Goal: Check status: Check status

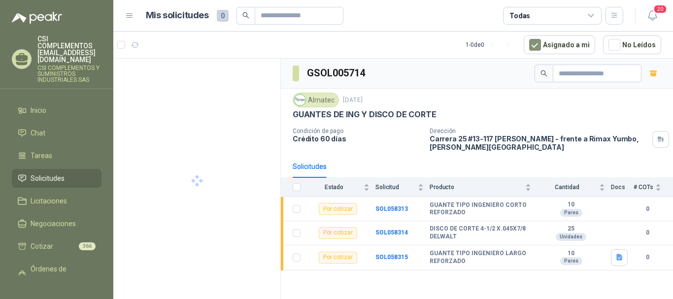
click at [49, 173] on span "Solicitudes" at bounding box center [48, 178] width 34 height 11
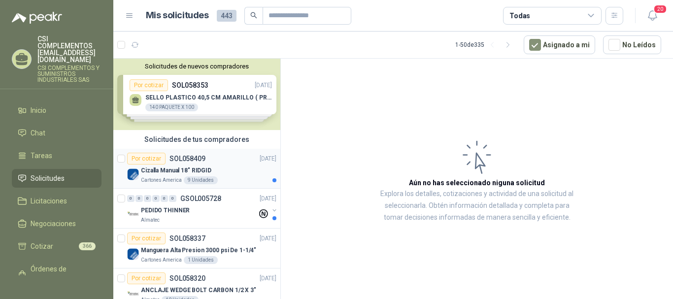
click at [199, 161] on p "SOL058409" at bounding box center [187, 158] width 36 height 7
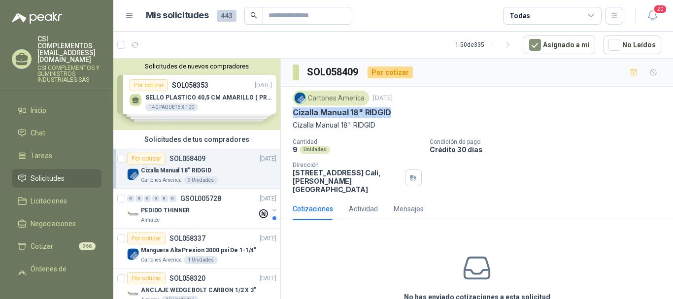
drag, startPoint x: 292, startPoint y: 113, endPoint x: 393, endPoint y: 112, distance: 101.4
click at [393, 112] on div "Cartones America [DATE] Cizalla Manual 18" RIDGID Cizalla Manual 18" RIDGID Can…" at bounding box center [477, 142] width 392 height 111
copy p "Cizalla Manual 18" RIDGID"
click at [134, 48] on icon "button" at bounding box center [135, 45] width 8 height 8
click at [162, 45] on icon "button" at bounding box center [159, 44] width 7 height 5
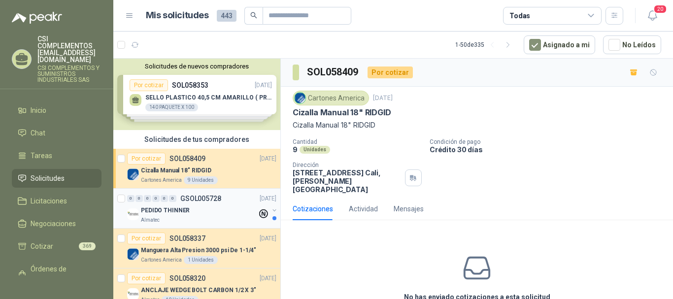
click at [195, 225] on div "0 0 0 0 0 0 GSOL005728 [DATE] PEDIDO THINNER Almatec" at bounding box center [196, 209] width 167 height 40
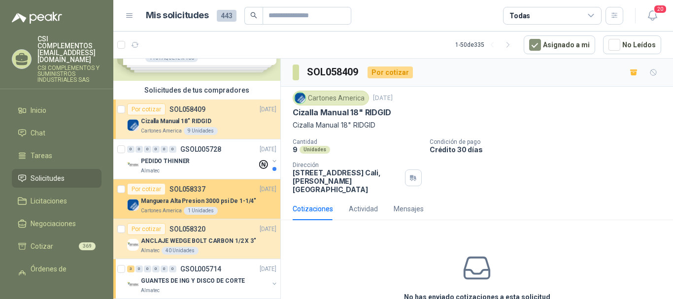
click at [197, 192] on p "SOL058337" at bounding box center [187, 189] width 36 height 7
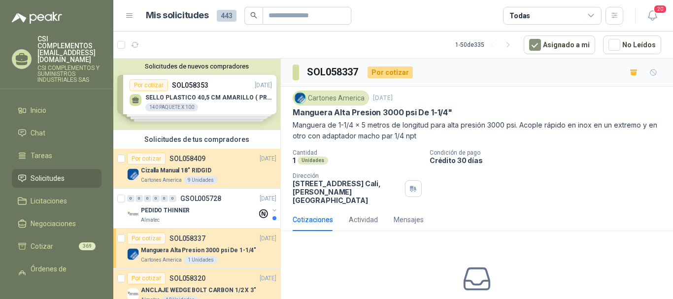
click at [53, 173] on span "Solicitudes" at bounding box center [48, 178] width 34 height 11
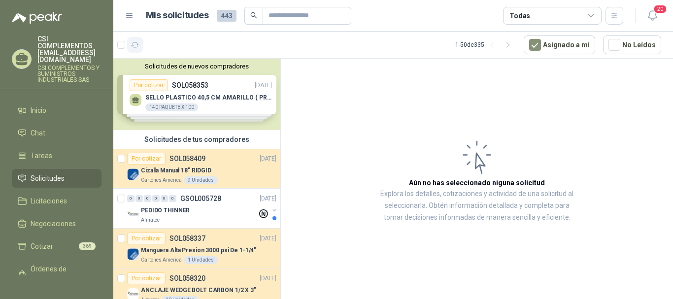
click at [131, 45] on icon "button" at bounding box center [135, 45] width 8 height 8
click at [160, 47] on icon "button" at bounding box center [159, 45] width 8 height 8
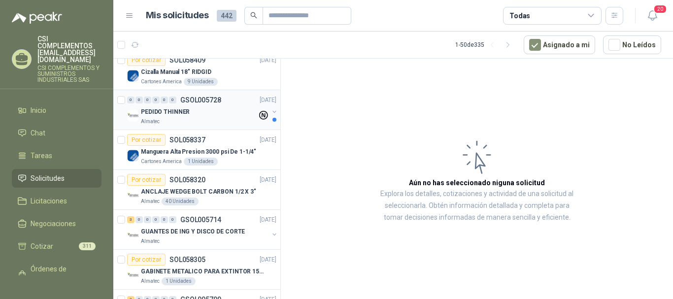
scroll to position [148, 0]
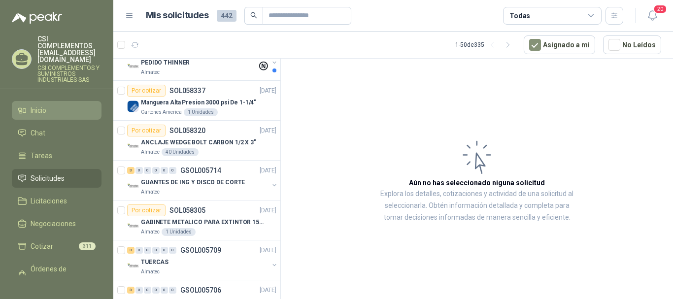
click at [50, 105] on li "Inicio" at bounding box center [57, 110] width 78 height 11
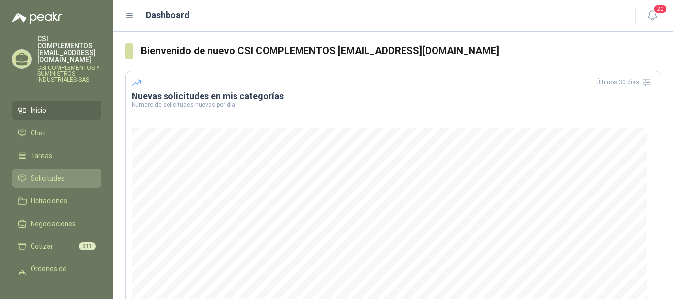
click at [55, 173] on span "Solicitudes" at bounding box center [48, 178] width 34 height 11
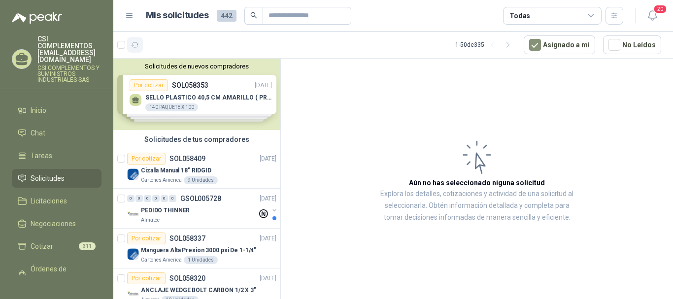
click at [136, 48] on icon "button" at bounding box center [135, 45] width 8 height 8
click at [133, 44] on icon "button" at bounding box center [135, 45] width 8 height 8
click at [158, 46] on icon "button" at bounding box center [159, 45] width 8 height 8
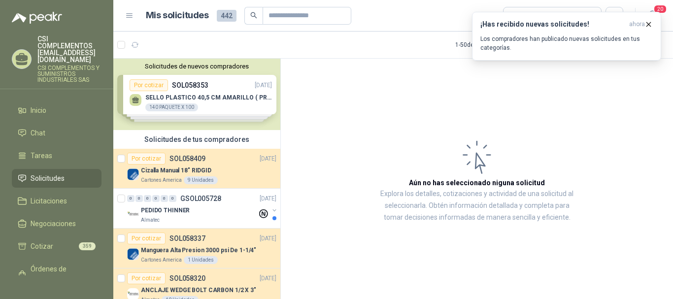
click at [51, 173] on span "Solicitudes" at bounding box center [48, 178] width 34 height 11
click at [158, 44] on icon "button" at bounding box center [159, 45] width 8 height 8
